Goal: Task Accomplishment & Management: Manage account settings

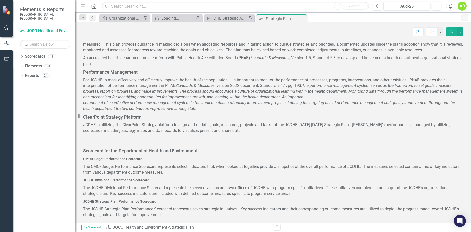
scroll to position [179, 0]
click at [234, 16] on div "DHE Strategic Annual Plan-Granular Level Report" at bounding box center [229, 18] width 33 height 6
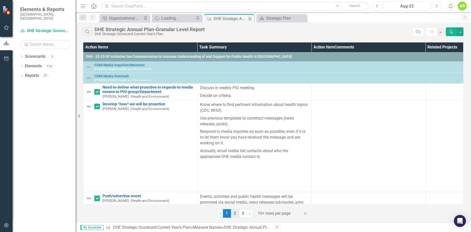
click at [236, 214] on link "2" at bounding box center [235, 213] width 8 height 9
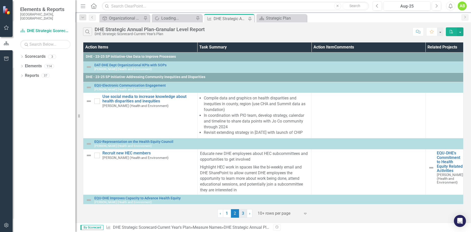
click at [242, 214] on link "3" at bounding box center [243, 213] width 8 height 9
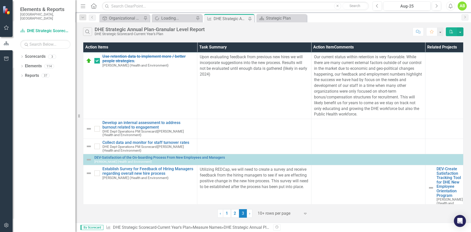
scroll to position [126, 0]
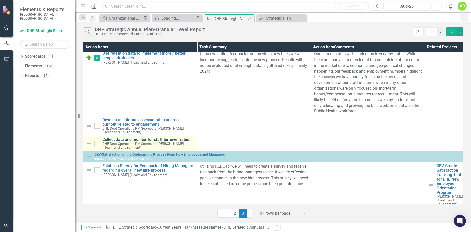
click at [113, 139] on link "Collect data and monitor for staff turnover rates" at bounding box center [148, 140] width 92 height 5
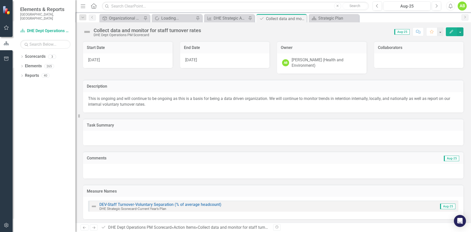
click at [90, 31] on img at bounding box center [87, 32] width 8 height 8
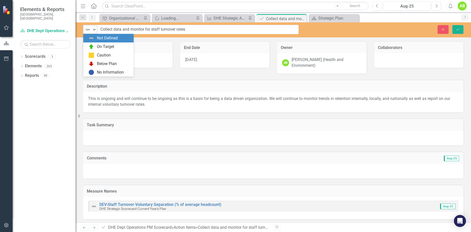
click at [95, 30] on icon "Expand" at bounding box center [94, 30] width 5 height 4
click at [102, 45] on div "On Target" at bounding box center [105, 47] width 17 height 6
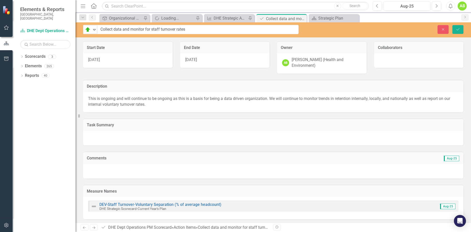
click at [119, 162] on div "Comments Aug-25" at bounding box center [273, 158] width 380 height 12
click at [120, 169] on div at bounding box center [273, 171] width 380 height 15
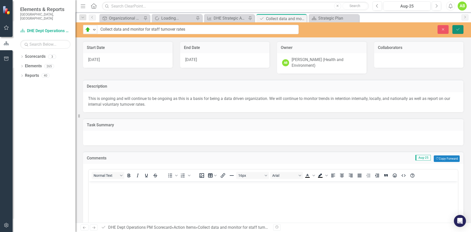
click at [459, 27] on button "Save" at bounding box center [457, 29] width 11 height 9
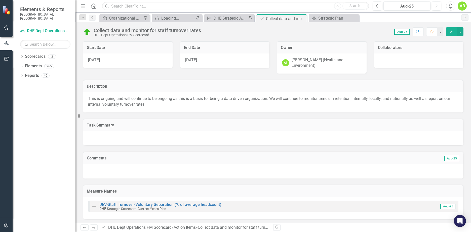
scroll to position [2, 0]
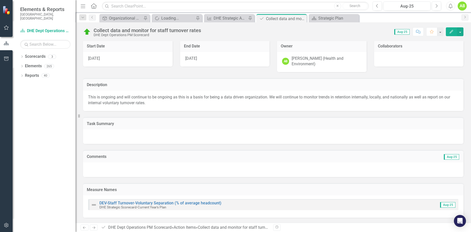
click at [98, 164] on div at bounding box center [273, 170] width 380 height 15
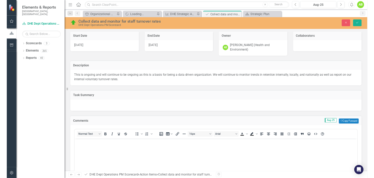
scroll to position [0, 0]
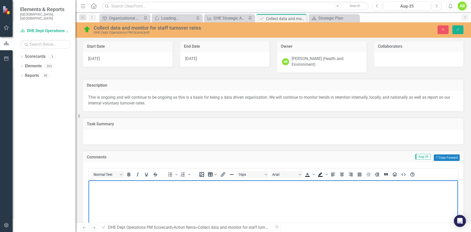
click at [147, 185] on p "Rich Text Area. Press ALT-0 for help." at bounding box center [273, 185] width 367 height 6
click at [279, 185] on p "As we look at our turnover for the year, we are currently at 15 staff separatin…" at bounding box center [273, 185] width 367 height 6
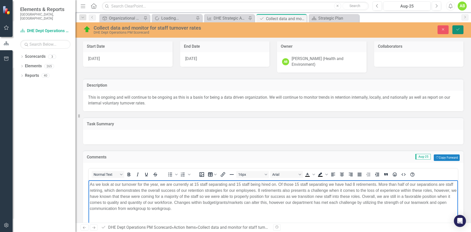
click at [459, 29] on icon "Save" at bounding box center [457, 30] width 5 height 4
